Goal: Task Accomplishment & Management: Complete application form

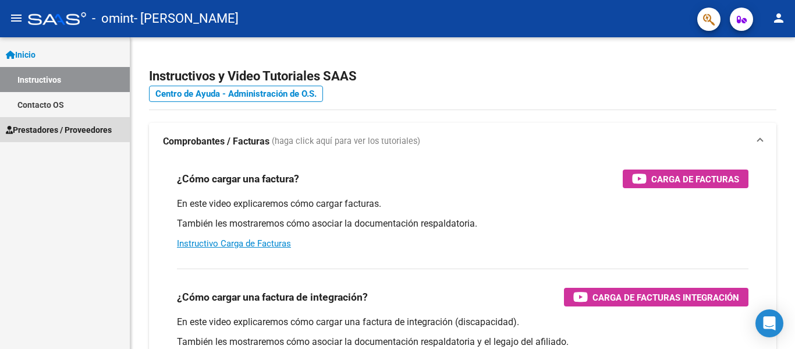
click at [56, 129] on span "Prestadores / Proveedores" at bounding box center [59, 129] width 106 height 13
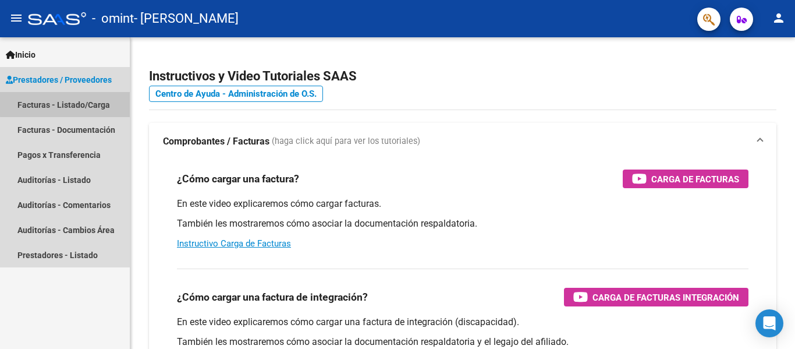
click at [65, 104] on link "Facturas - Listado/Carga" at bounding box center [65, 104] width 130 height 25
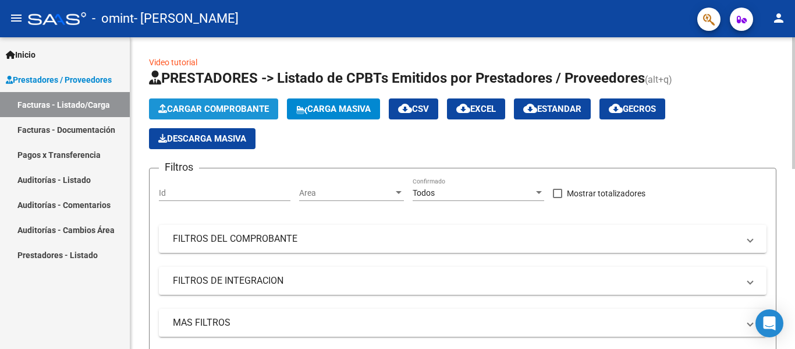
click at [197, 109] on span "Cargar Comprobante" at bounding box center [213, 109] width 111 height 10
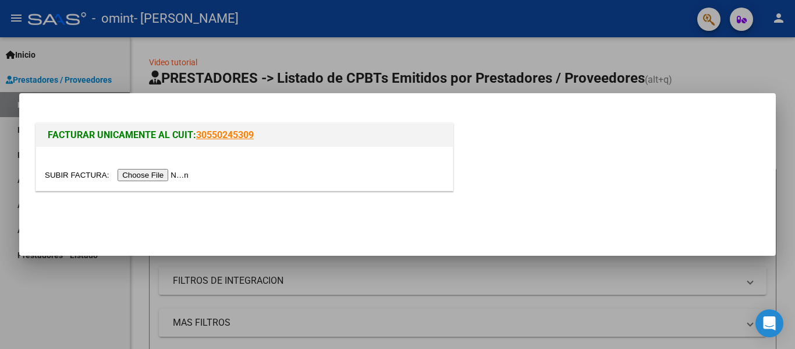
click at [177, 174] on input "file" at bounding box center [118, 175] width 147 height 12
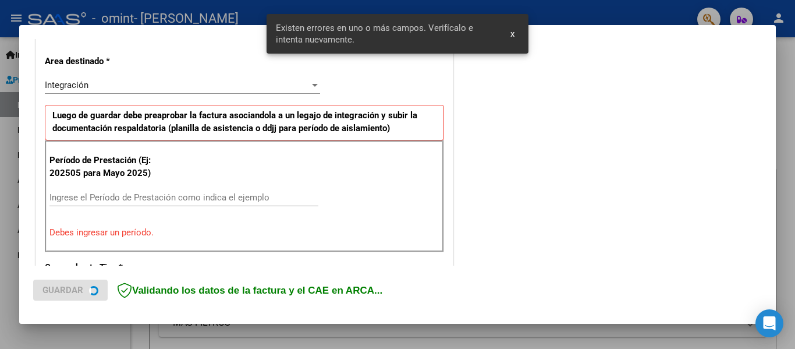
scroll to position [270, 0]
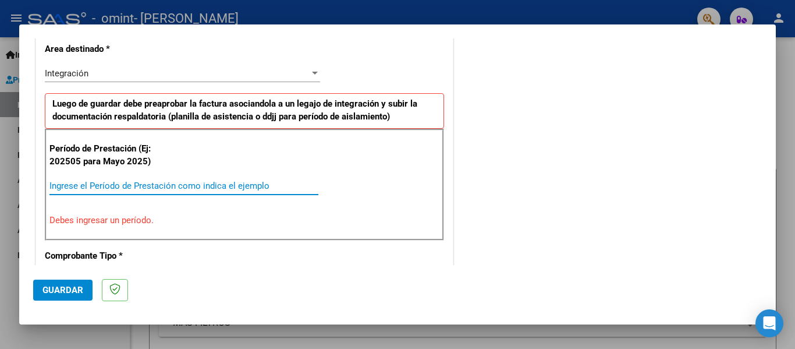
click at [90, 182] on input "Ingrese el Período de Prestación como indica el ejemplo" at bounding box center [183, 185] width 269 height 10
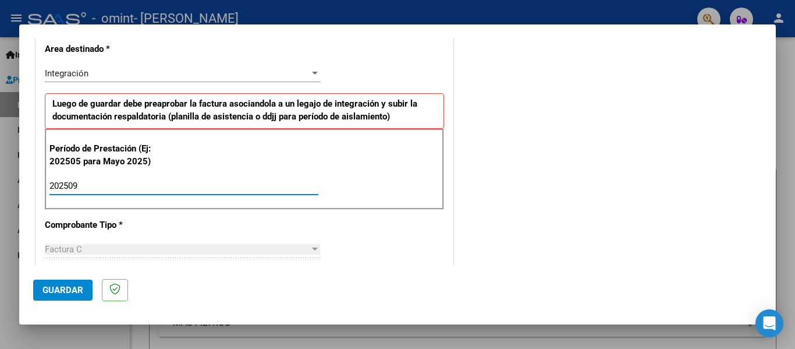
type input "202509"
click at [71, 288] on span "Guardar" at bounding box center [62, 290] width 41 height 10
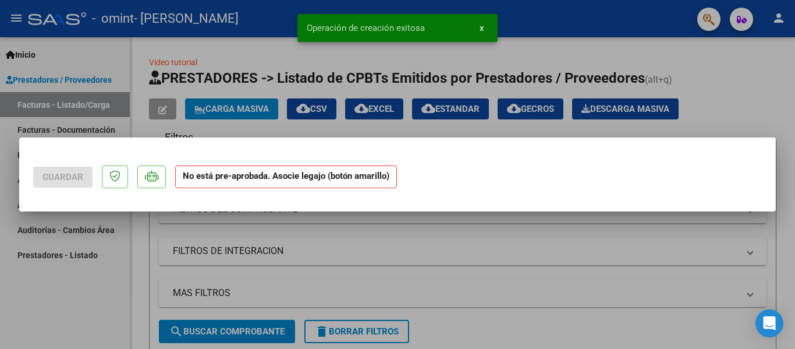
scroll to position [0, 0]
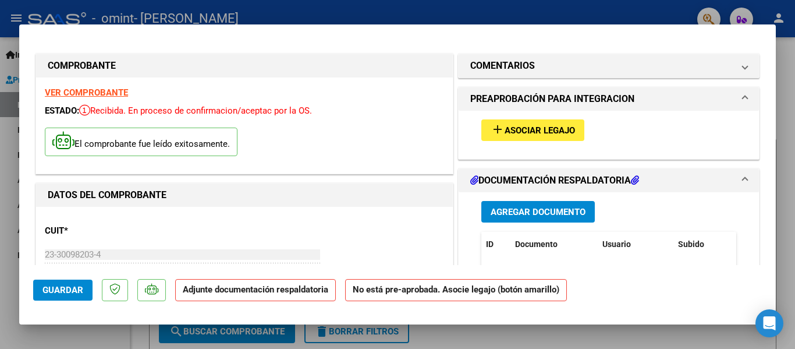
click at [519, 211] on span "Agregar Documento" at bounding box center [538, 212] width 95 height 10
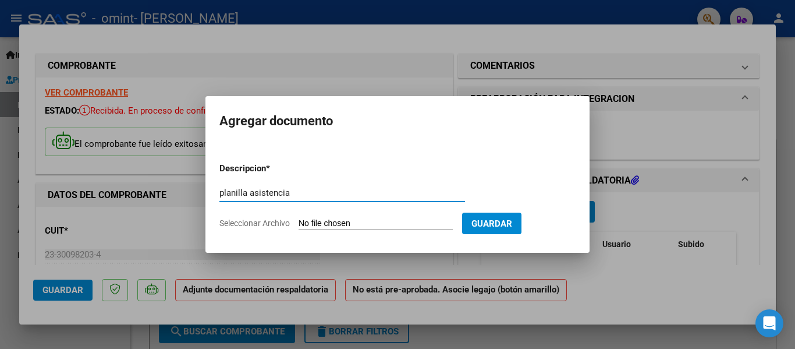
type input "planilla asistencia"
click at [354, 222] on input "Seleccionar Archivo" at bounding box center [376, 223] width 154 height 11
type input "C:\fakepath\paortizmiasept.pdf"
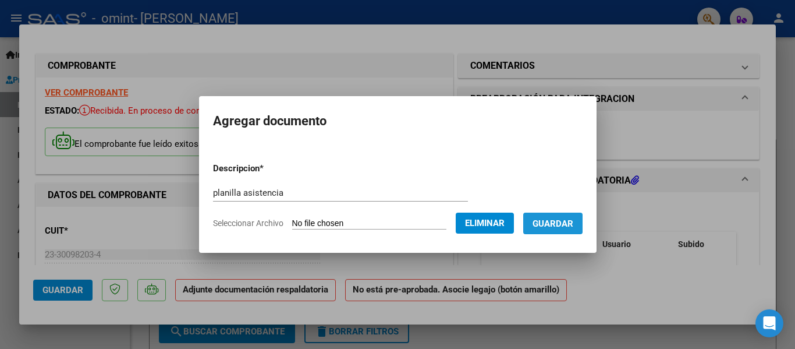
click at [565, 218] on span "Guardar" at bounding box center [553, 223] width 41 height 10
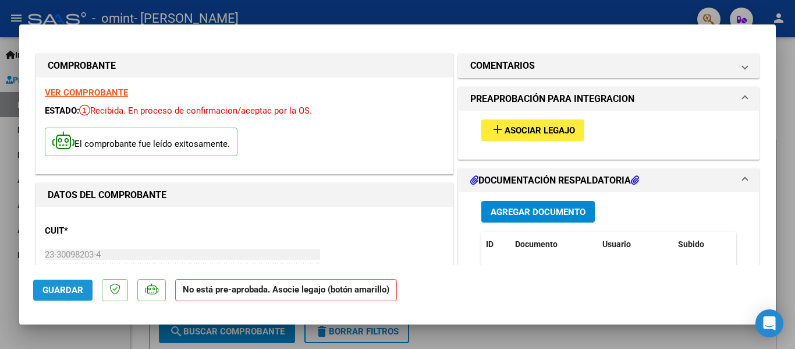
click at [59, 285] on span "Guardar" at bounding box center [62, 290] width 41 height 10
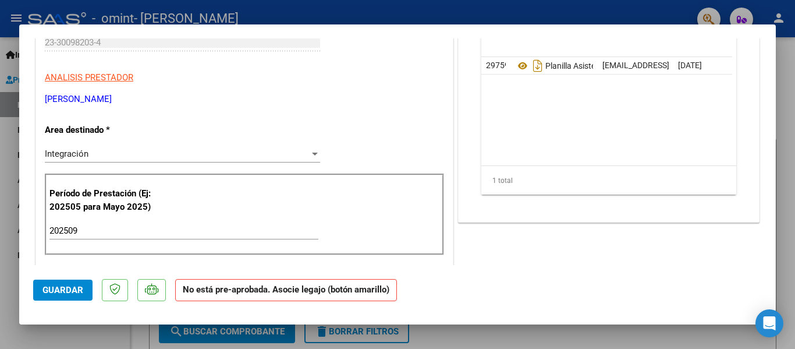
scroll to position [200, 0]
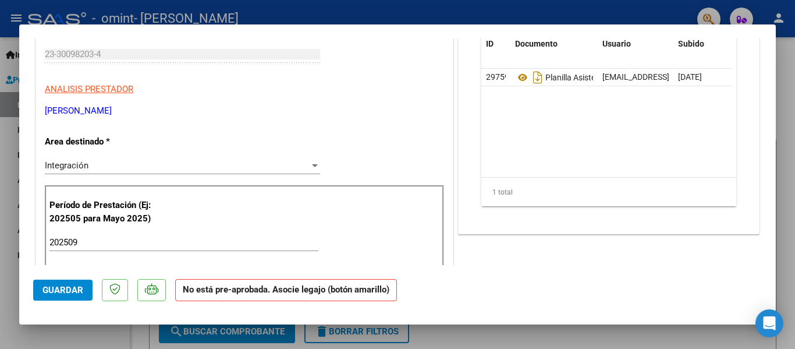
click at [673, 137] on datatable-body "29759 Planilla Asistencia [EMAIL_ADDRESS][DOMAIN_NAME] - [PERSON_NAME] [DATE]" at bounding box center [606, 123] width 251 height 108
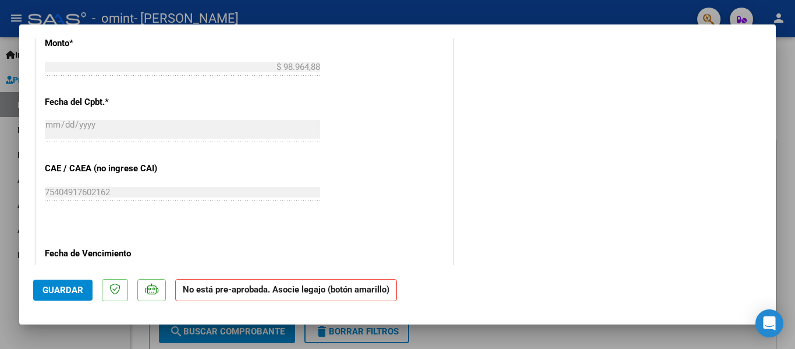
scroll to position [785, 0]
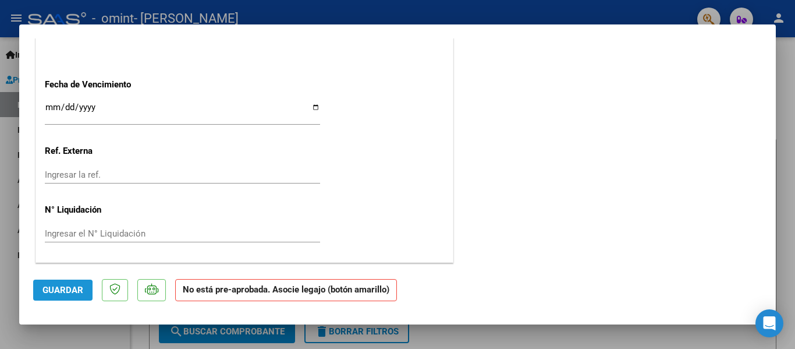
click at [47, 291] on span "Guardar" at bounding box center [62, 290] width 41 height 10
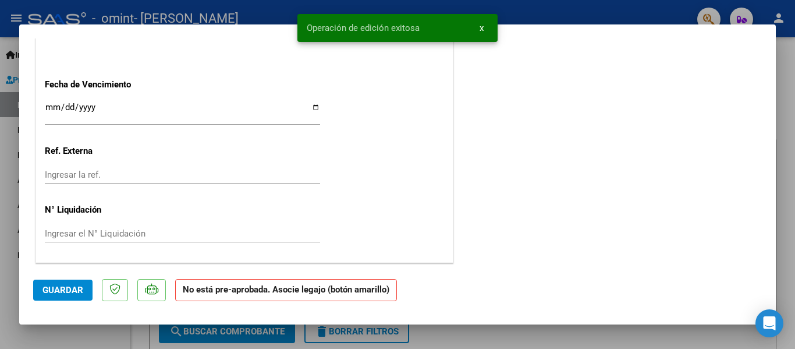
click at [788, 70] on div at bounding box center [397, 174] width 795 height 349
type input "$ 0,00"
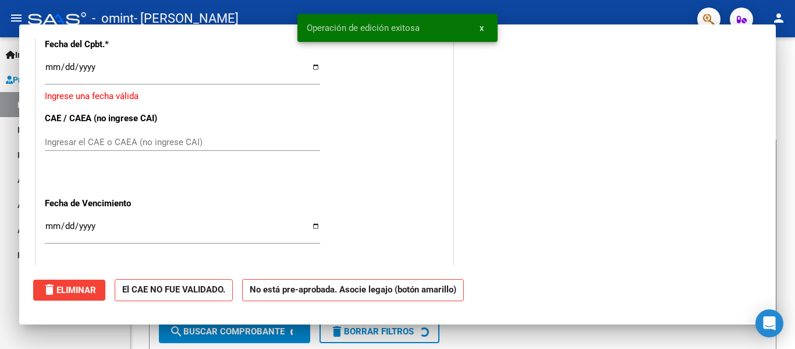
scroll to position [903, 0]
